Goal: Information Seeking & Learning: Check status

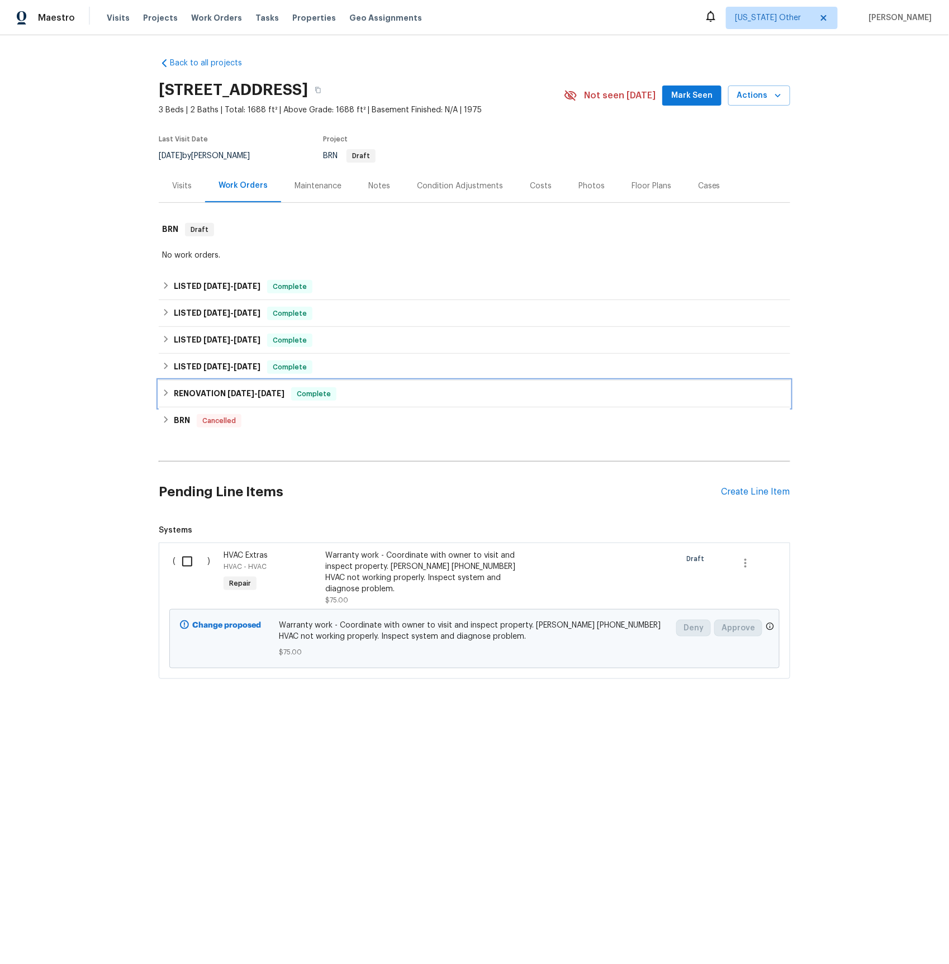
click at [194, 393] on h6 "RENOVATION [DATE] - [DATE]" at bounding box center [229, 393] width 111 height 13
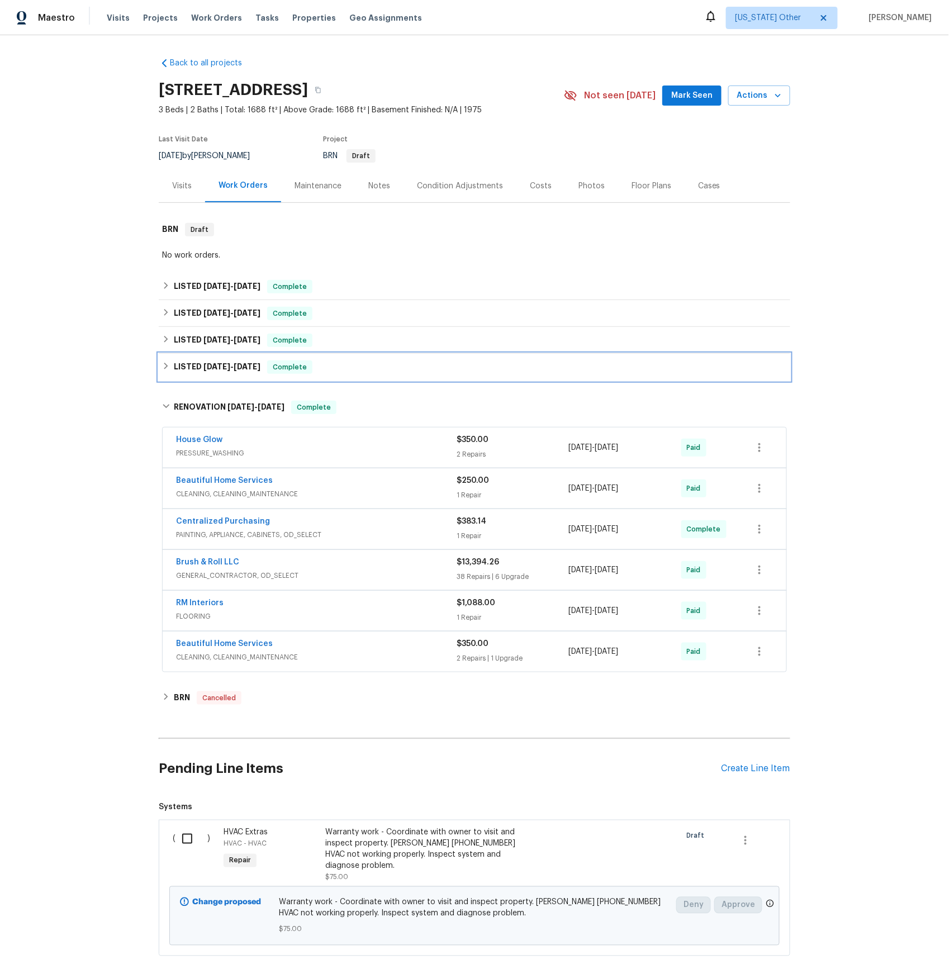
click at [200, 374] on div "LISTED [DATE] - [DATE] Complete" at bounding box center [474, 367] width 631 height 27
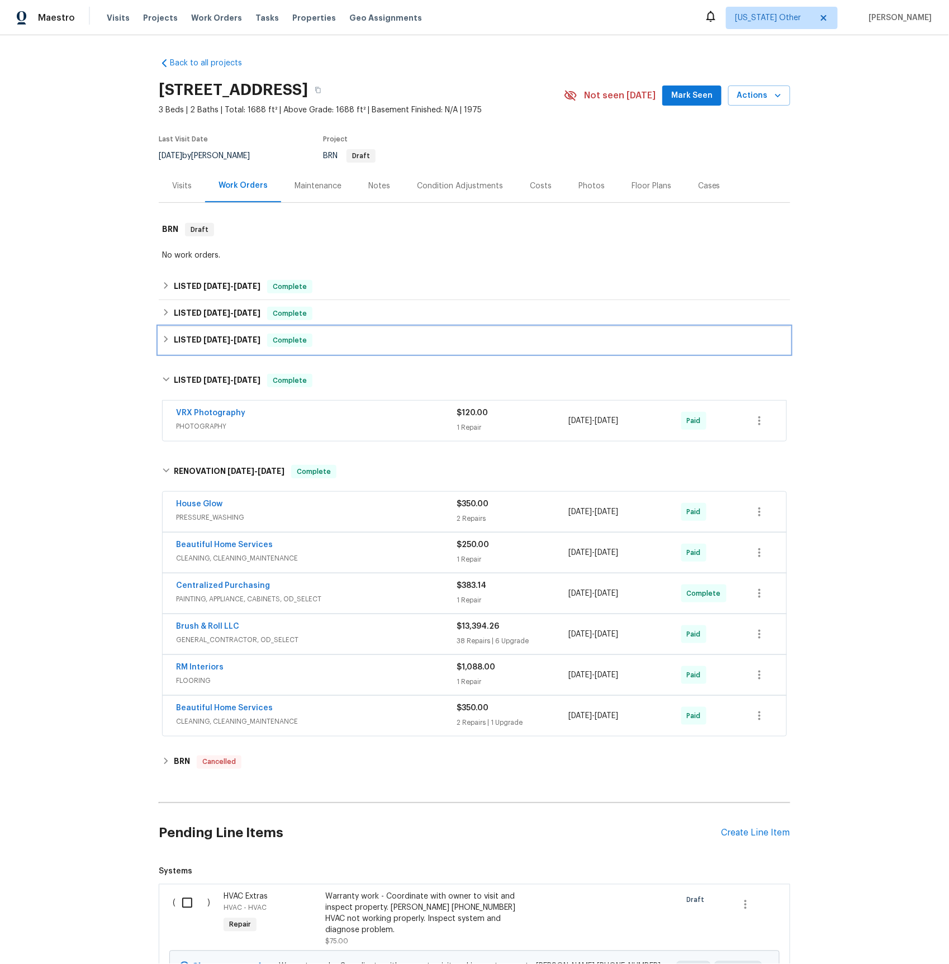
click at [213, 340] on span "[DATE]" at bounding box center [216, 340] width 27 height 8
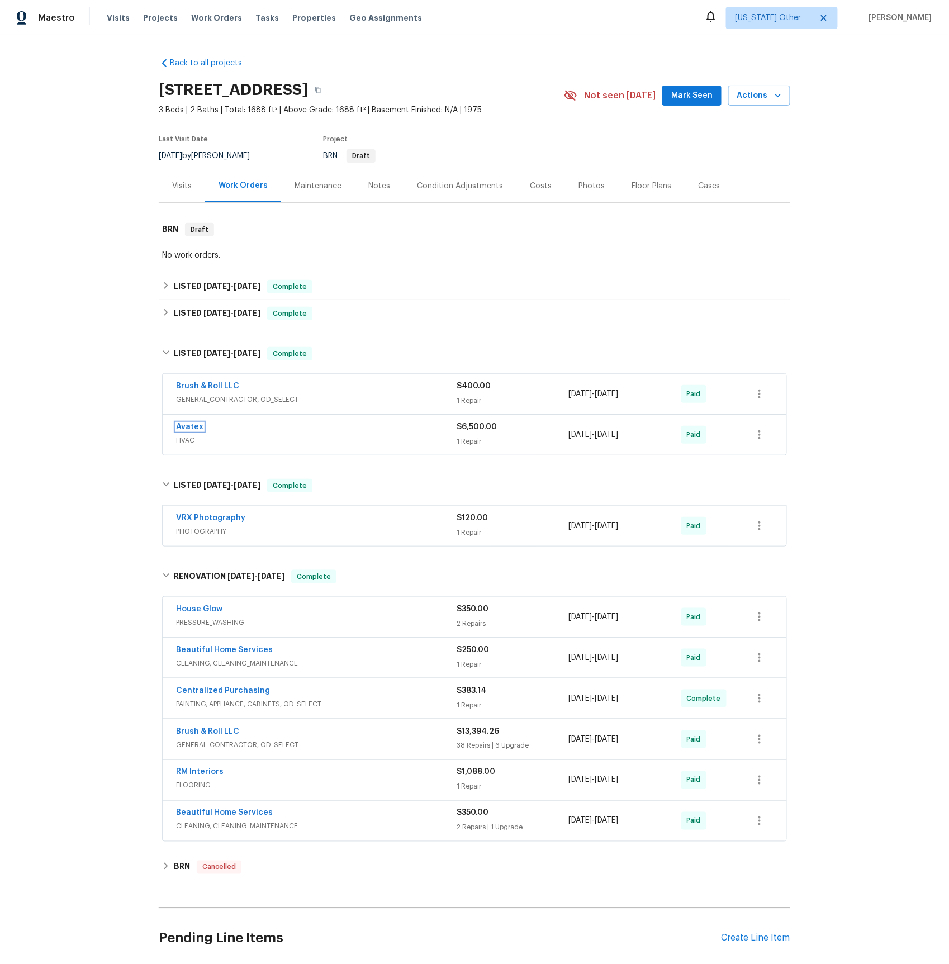
drag, startPoint x: 193, startPoint y: 431, endPoint x: 199, endPoint y: 430, distance: 6.4
click at [193, 431] on link "Avatex" at bounding box center [189, 427] width 27 height 8
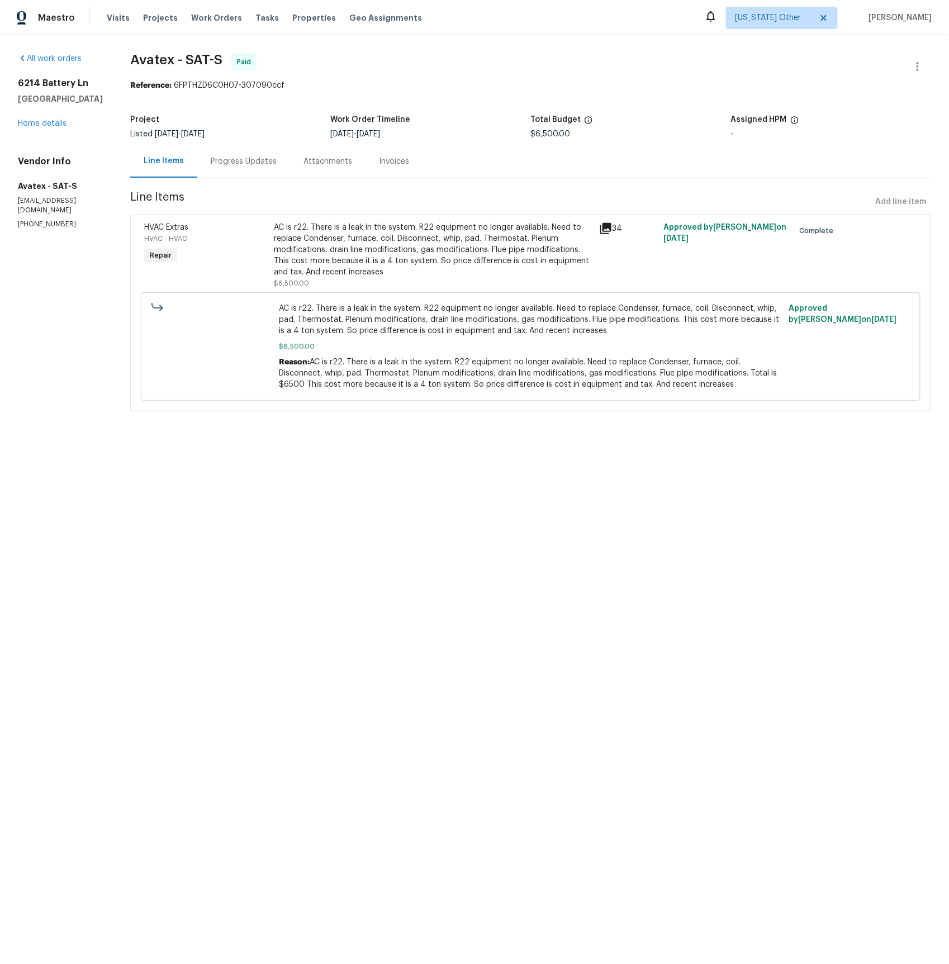
click at [403, 161] on div "Invoices" at bounding box center [394, 161] width 30 height 11
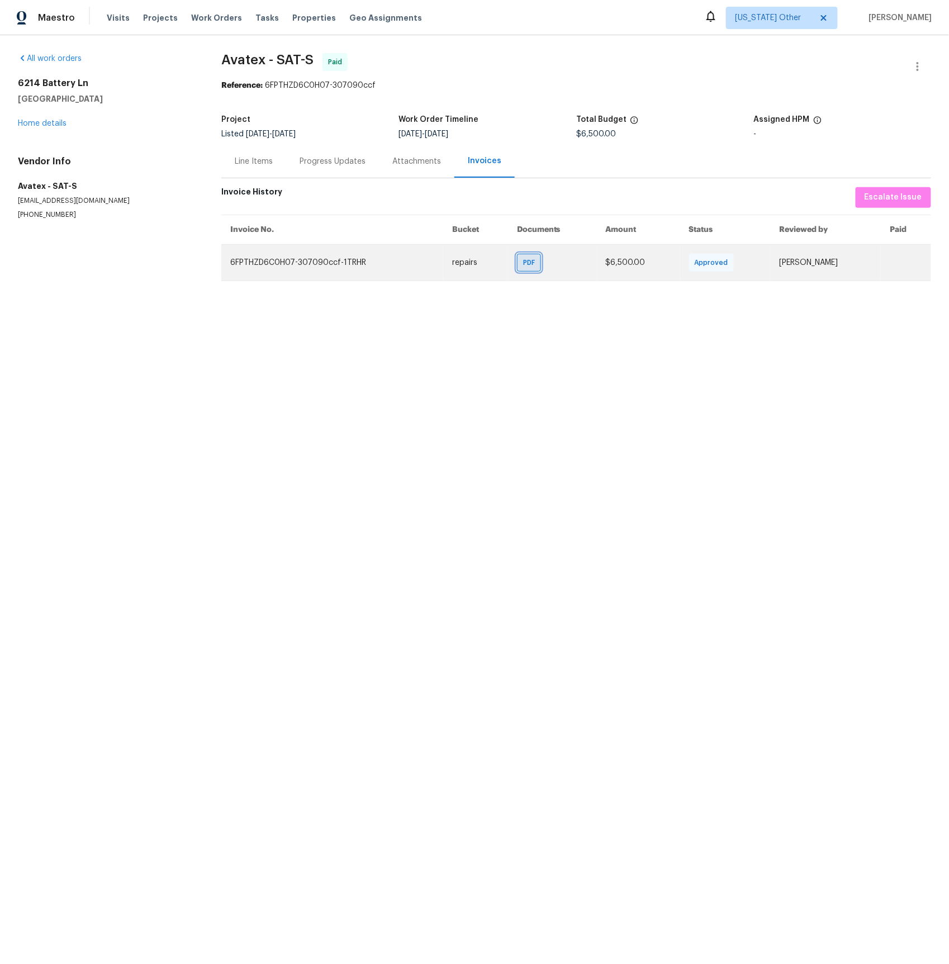
click at [523, 259] on span "PDF" at bounding box center [531, 262] width 16 height 11
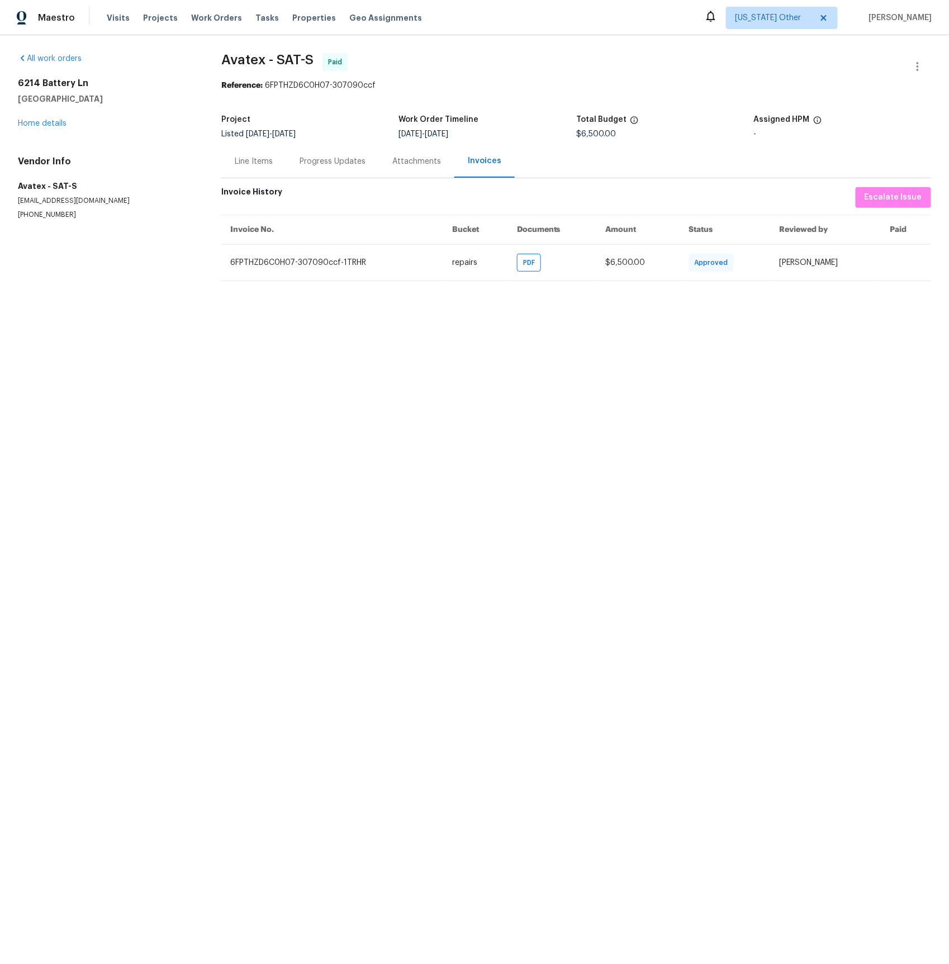
drag, startPoint x: 421, startPoint y: 164, endPoint x: 373, endPoint y: 160, distance: 47.6
click at [421, 164] on div "Attachments" at bounding box center [416, 161] width 49 height 11
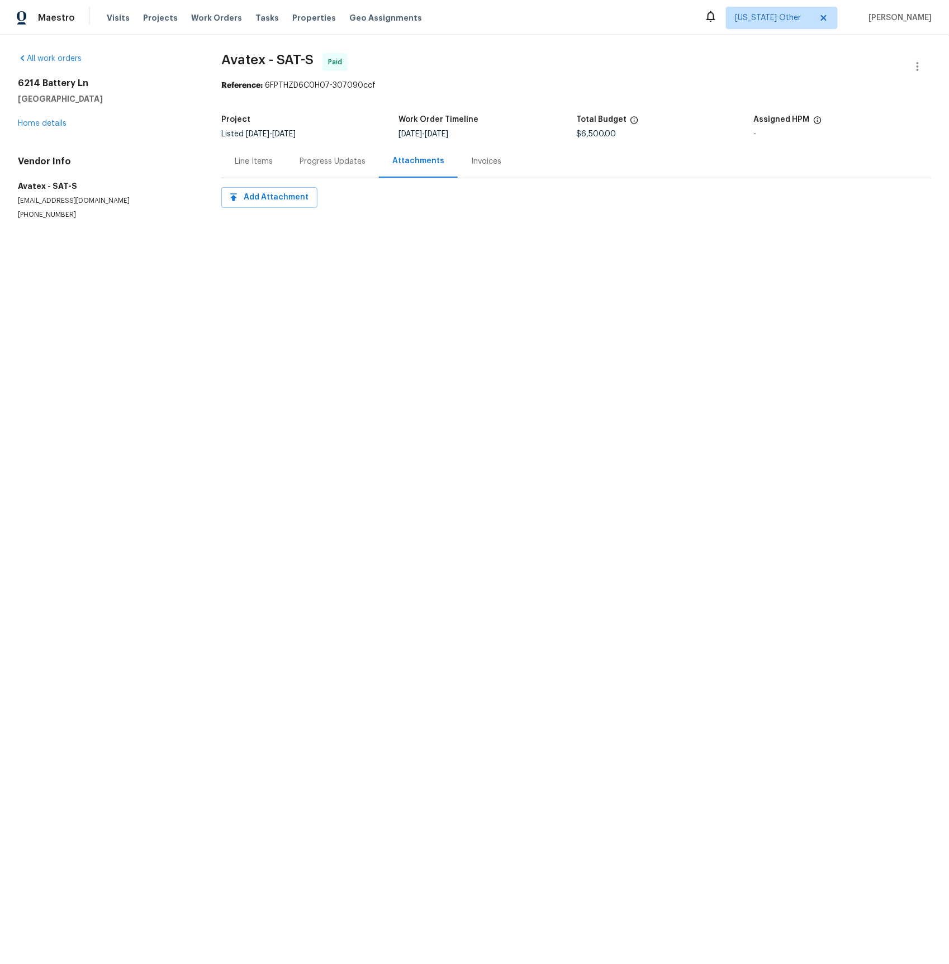
click at [343, 159] on div "Progress Updates" at bounding box center [333, 161] width 66 height 11
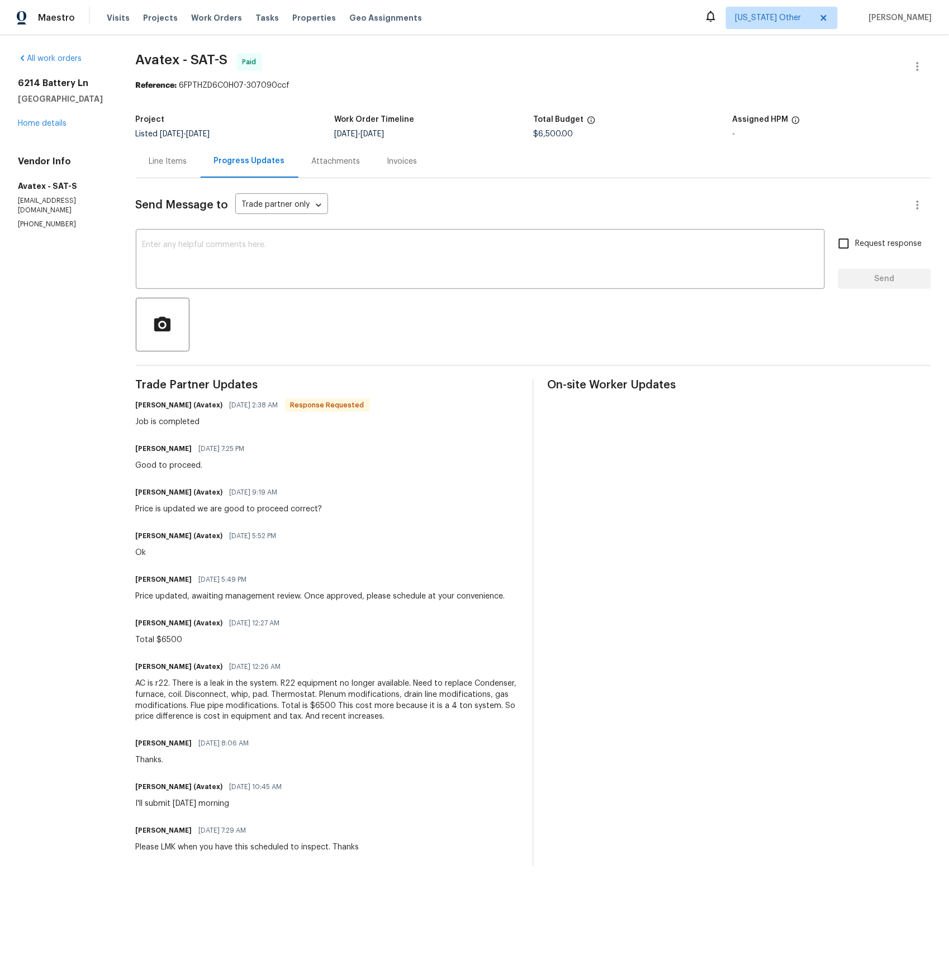
click at [173, 157] on div "Line Items" at bounding box center [168, 161] width 38 height 11
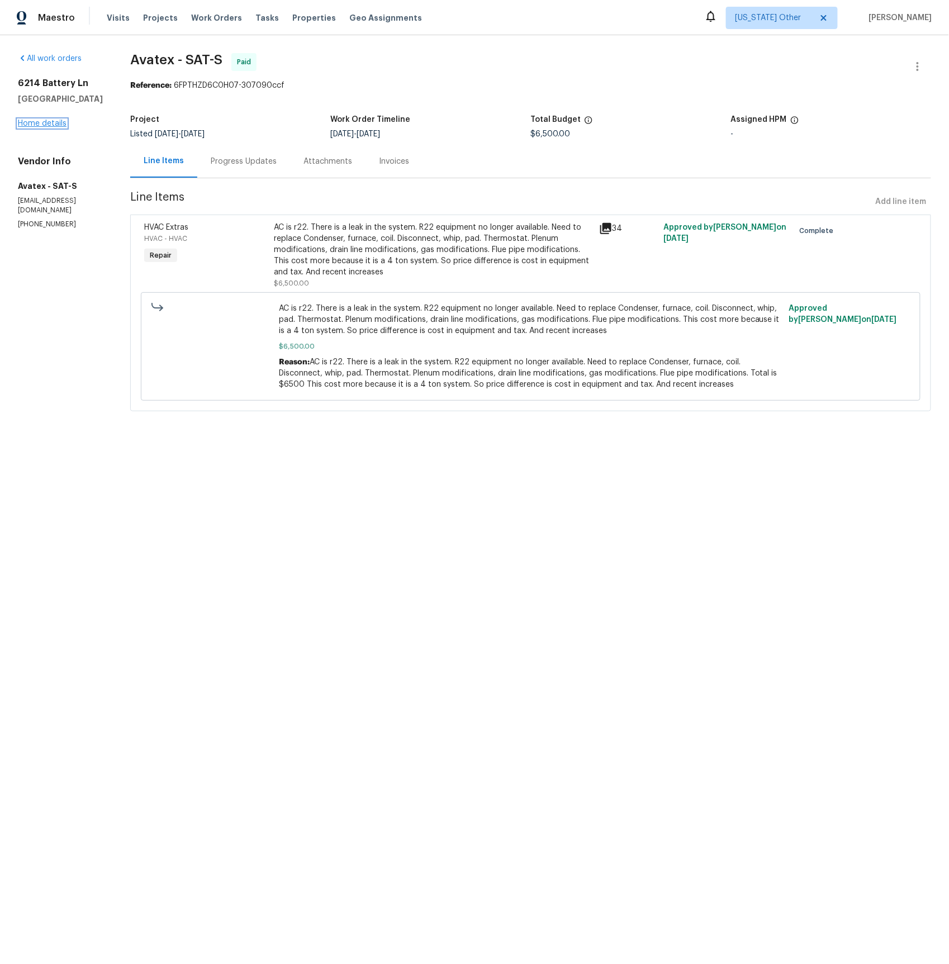
click at [50, 125] on link "Home details" at bounding box center [42, 124] width 49 height 8
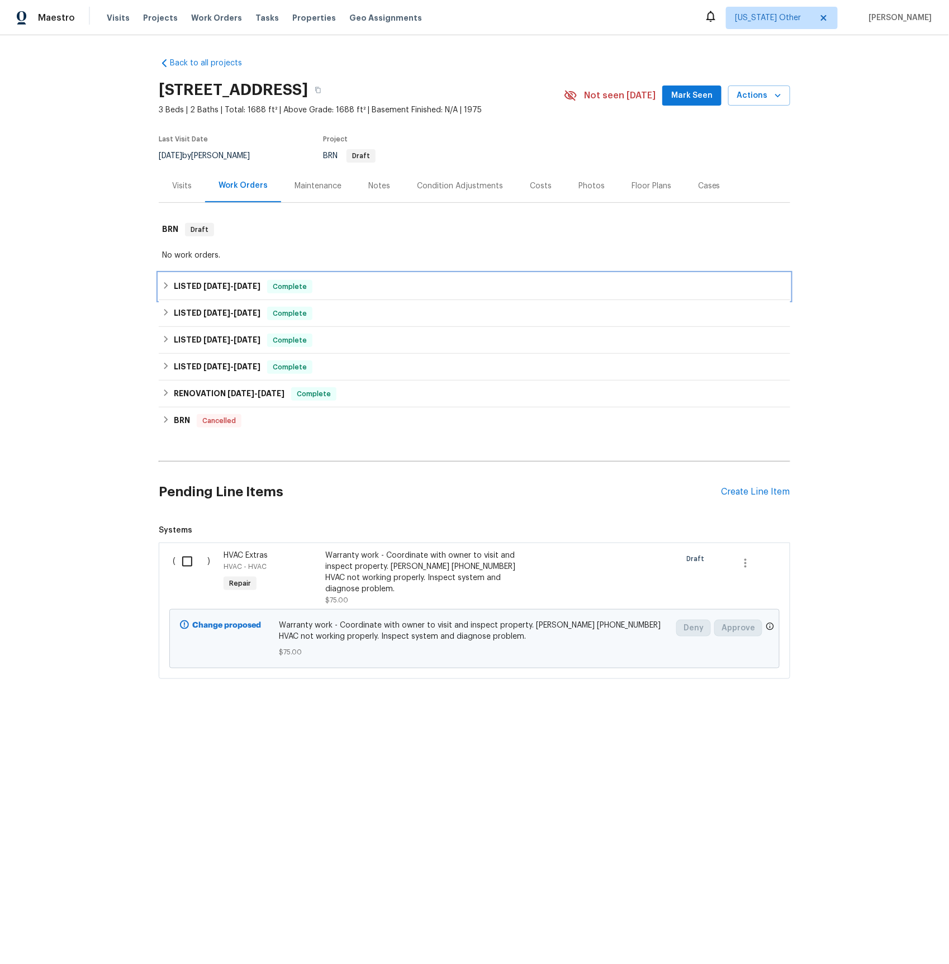
click at [200, 286] on h6 "LISTED [DATE] - [DATE]" at bounding box center [217, 286] width 87 height 13
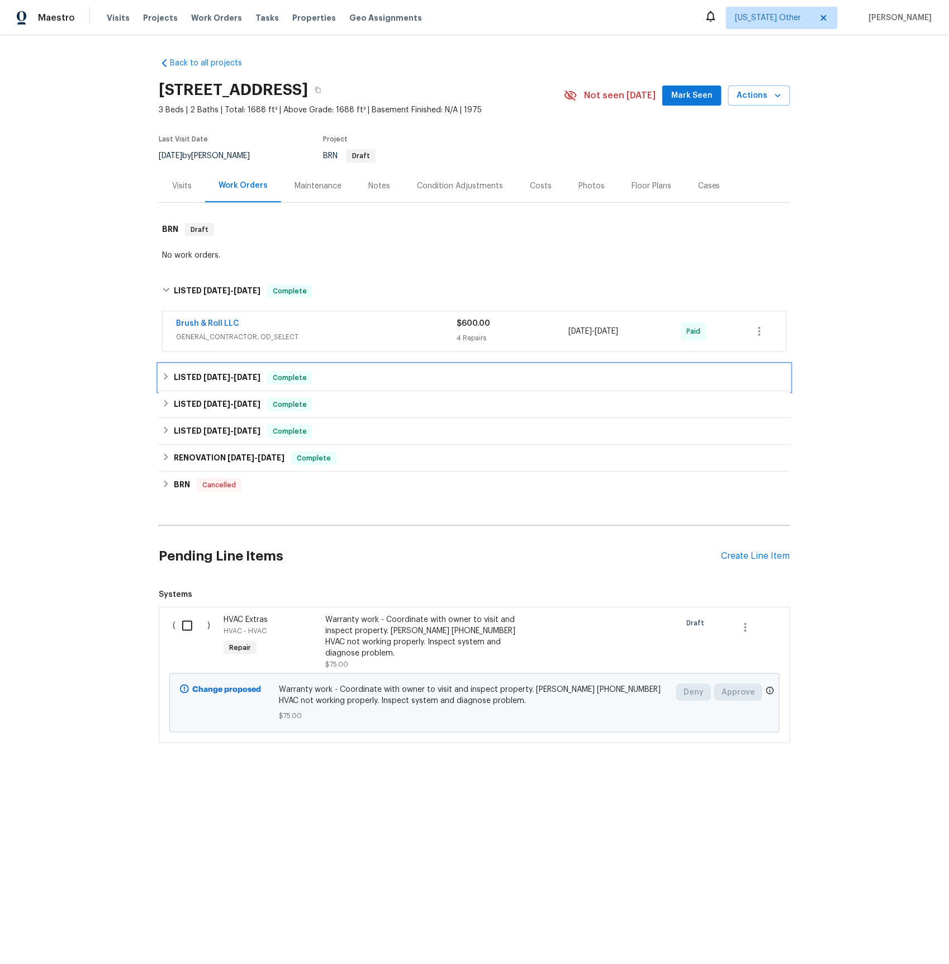
click at [205, 377] on span "[DATE]" at bounding box center [216, 377] width 27 height 8
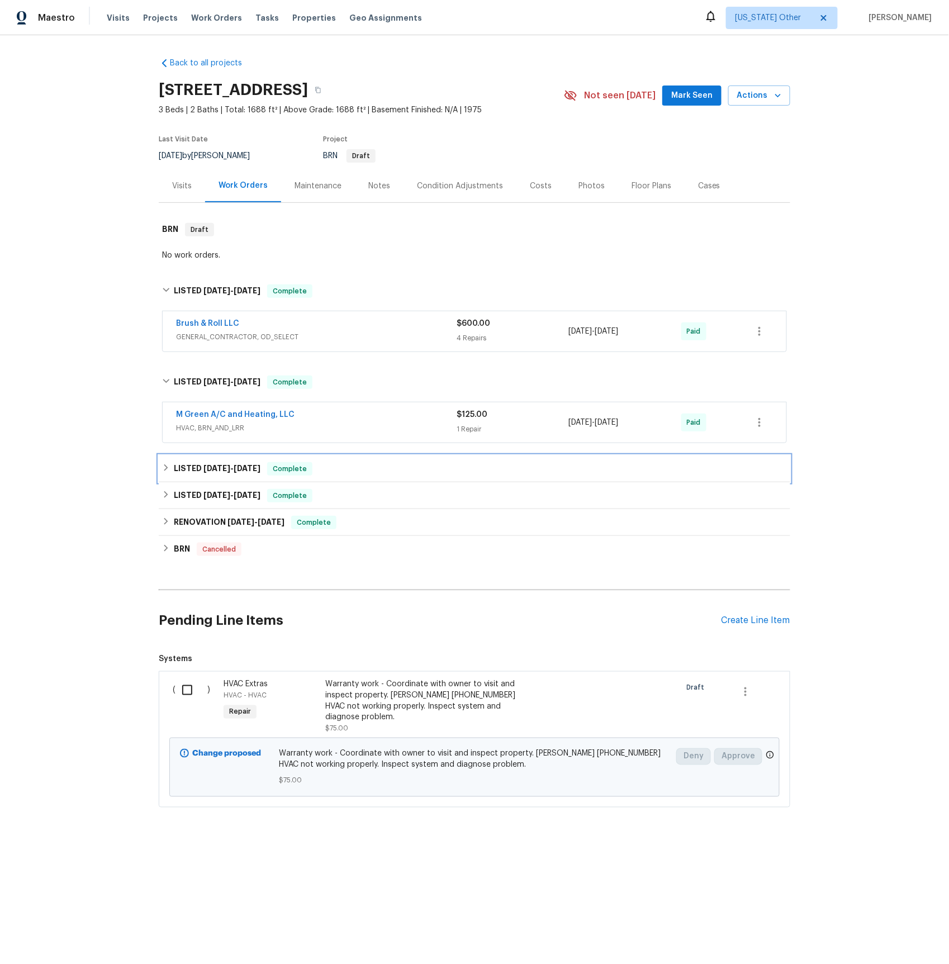
click at [203, 469] on span "[DATE]" at bounding box center [216, 468] width 27 height 8
